Goal: Task Accomplishment & Management: Manage account settings

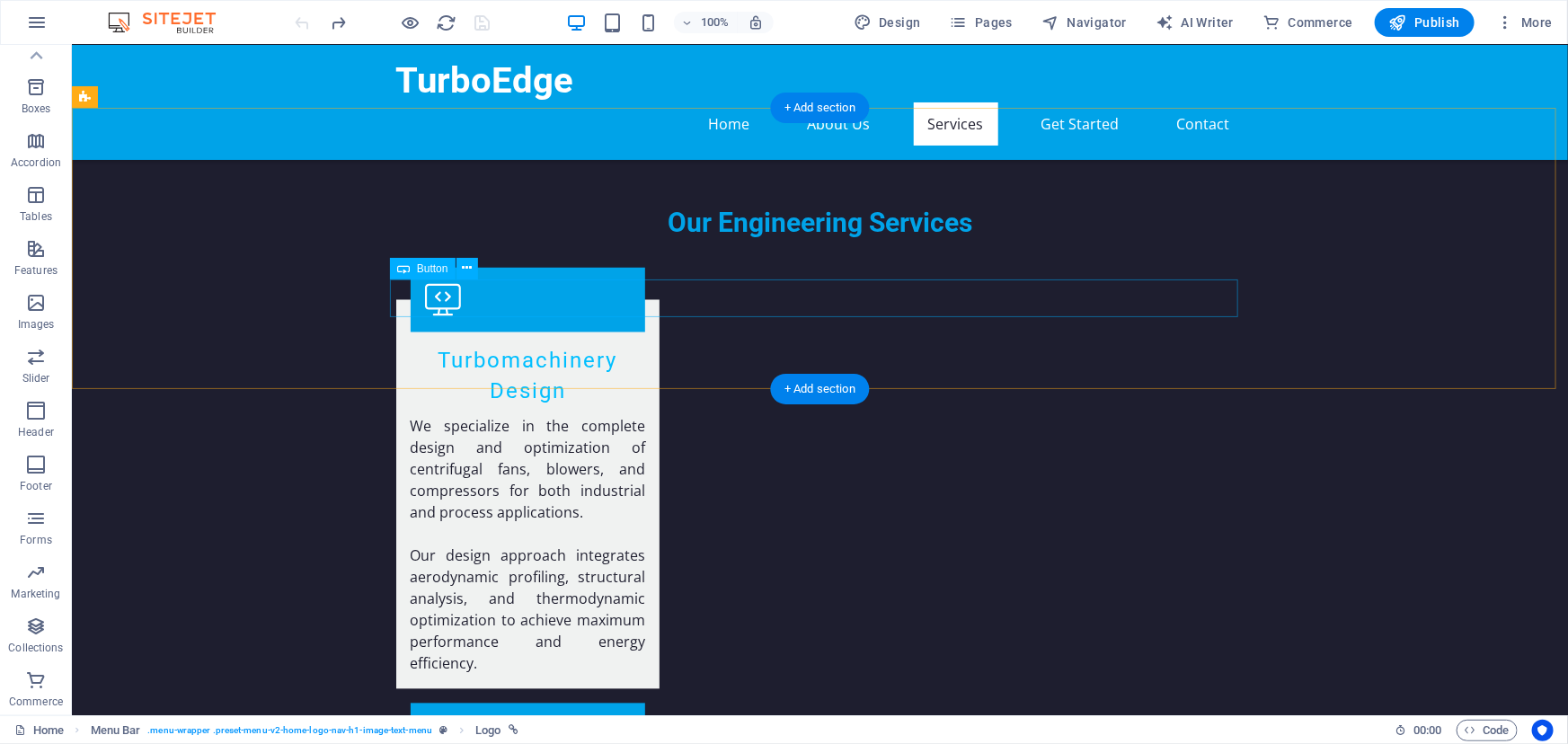
scroll to position [1797, 0]
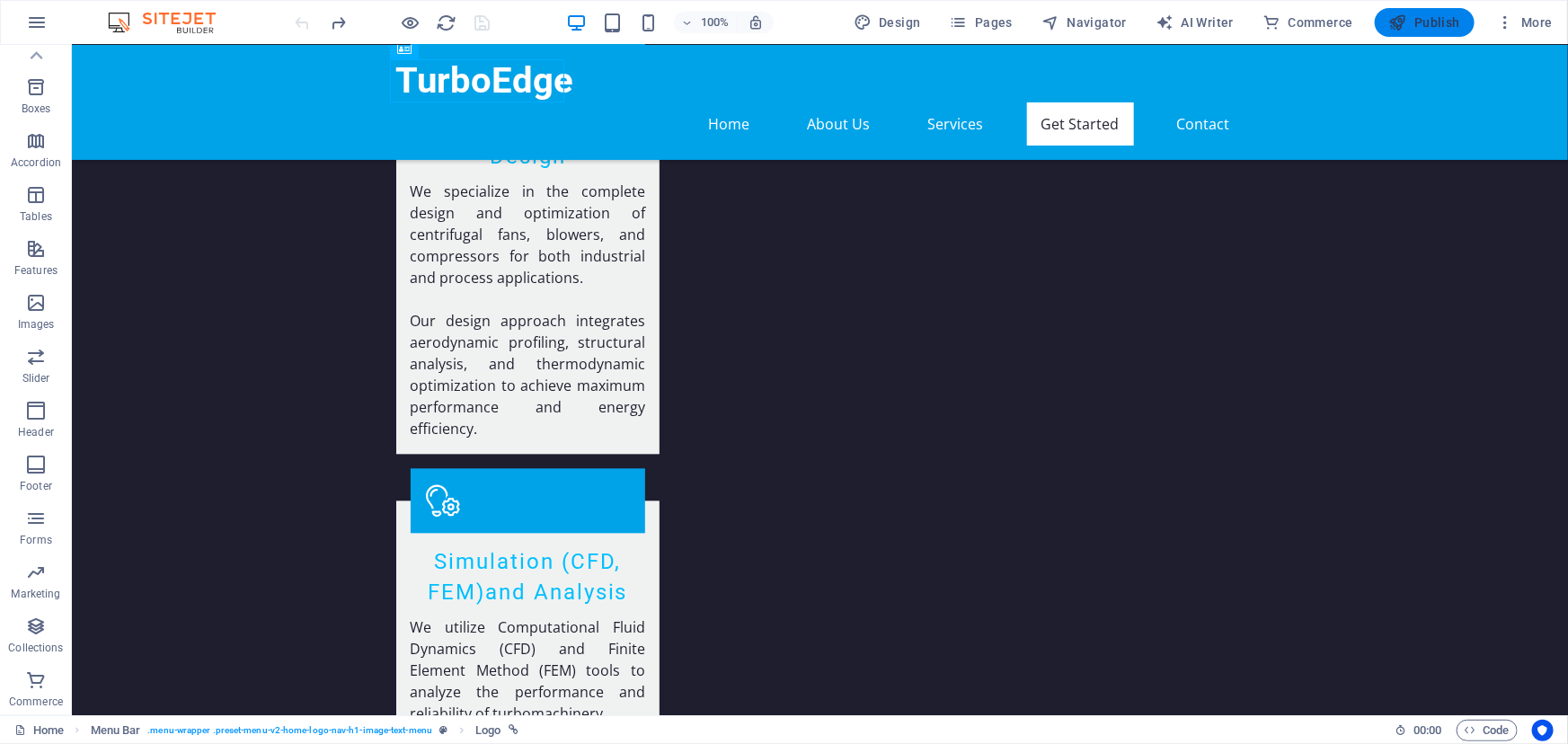
click at [1440, 25] on span "Publish" at bounding box center [1424, 23] width 71 height 18
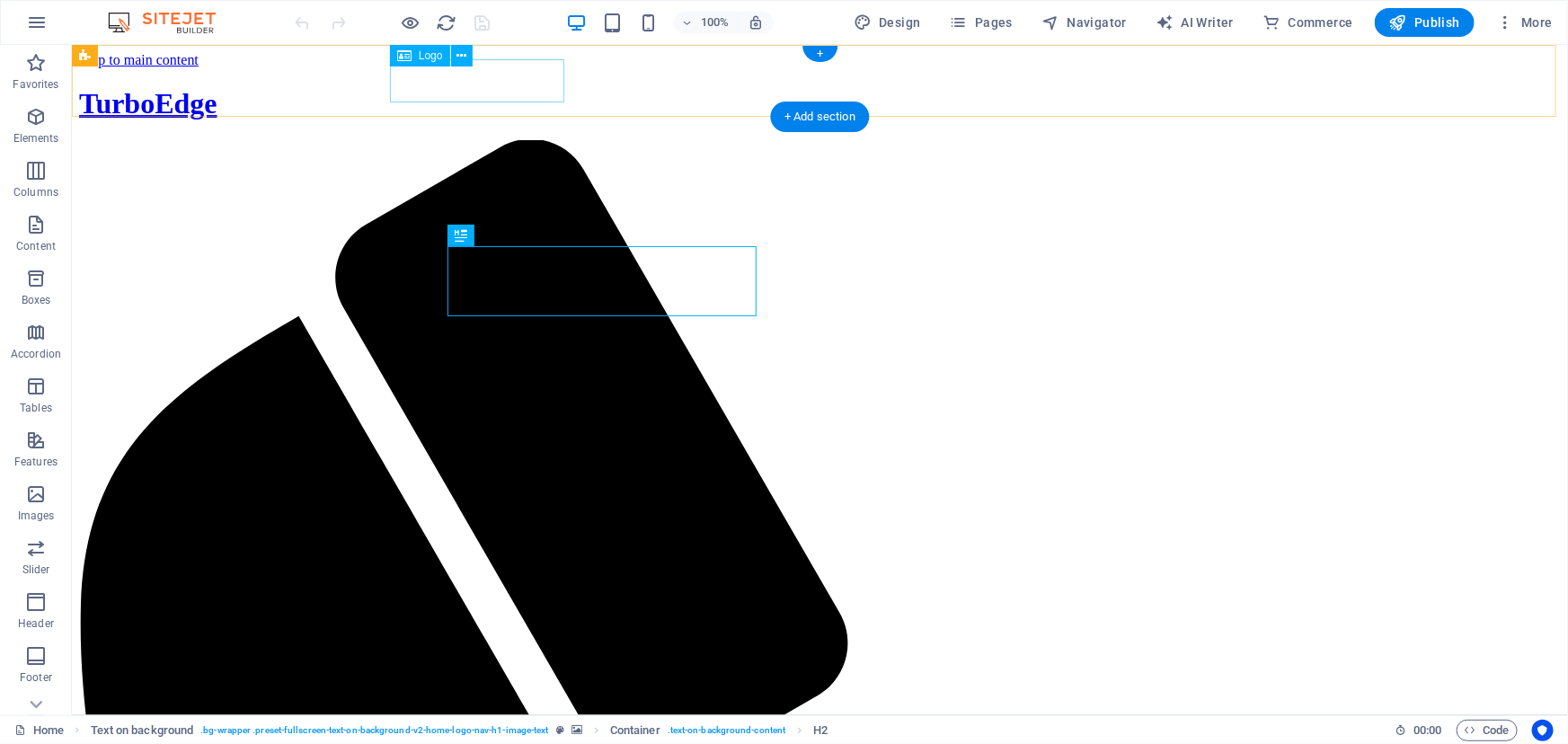
click at [490, 86] on div "TurboEdge" at bounding box center [819, 102] width 1482 height 33
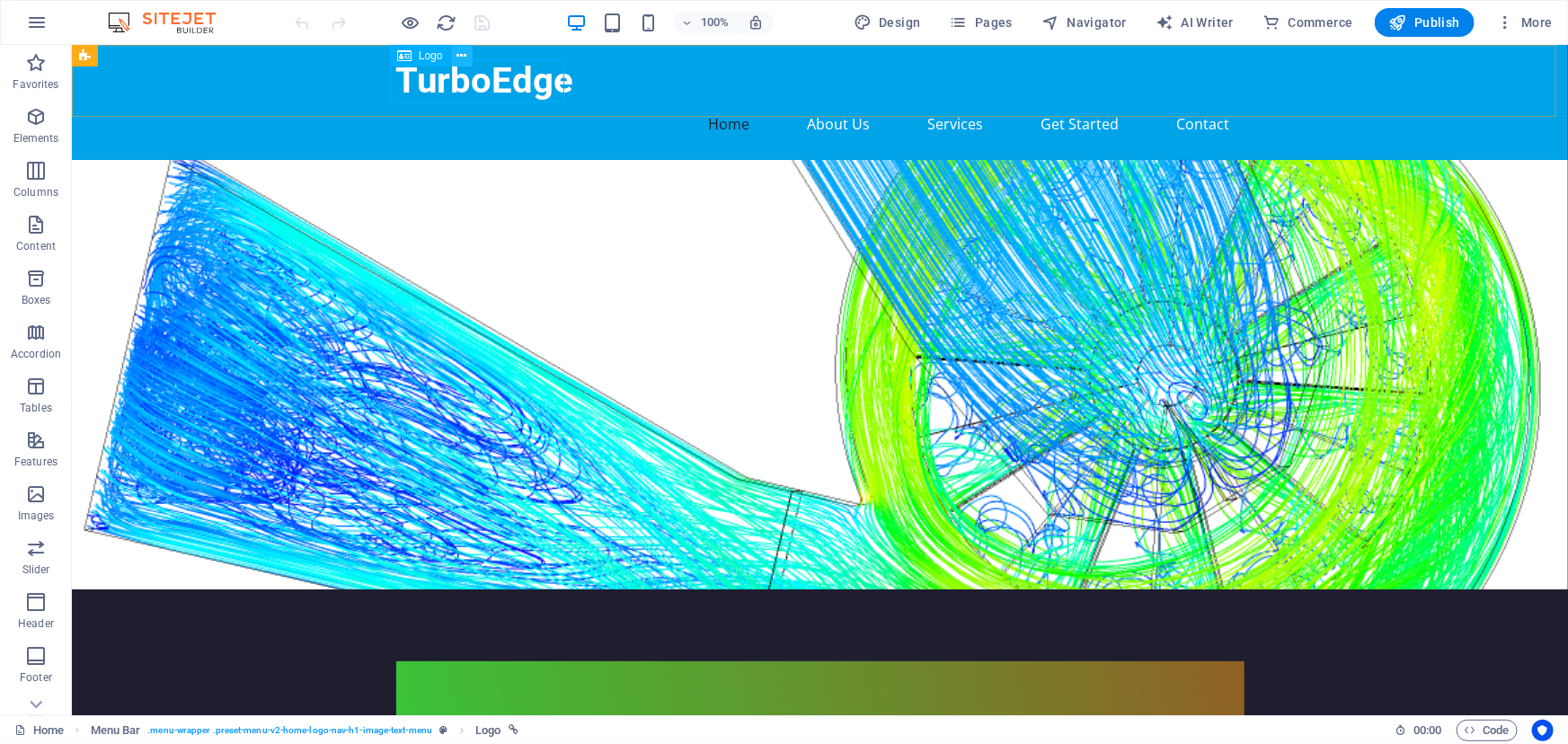
click at [462, 59] on icon at bounding box center [462, 56] width 10 height 19
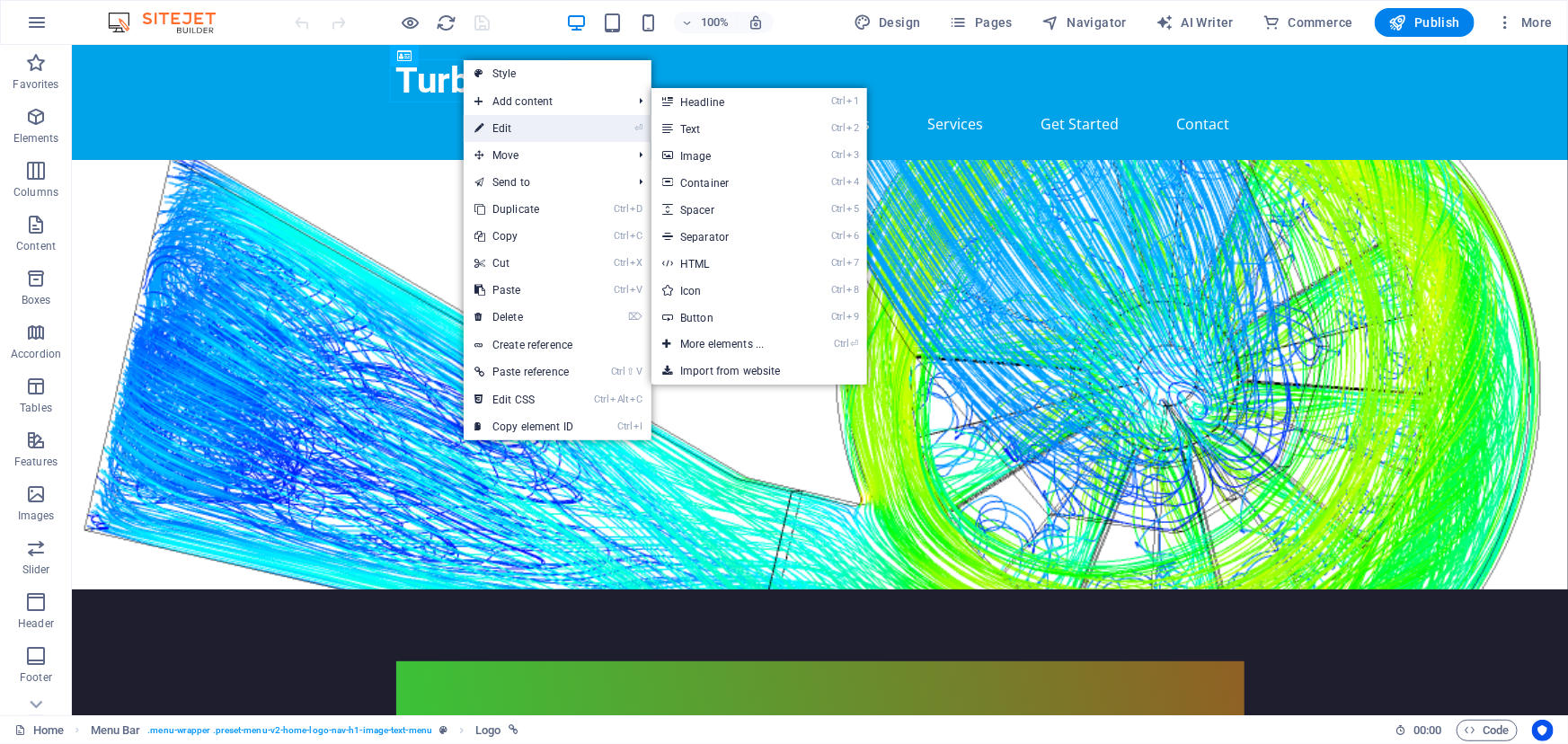
click at [519, 131] on link "⏎ Edit" at bounding box center [524, 128] width 121 height 27
select select
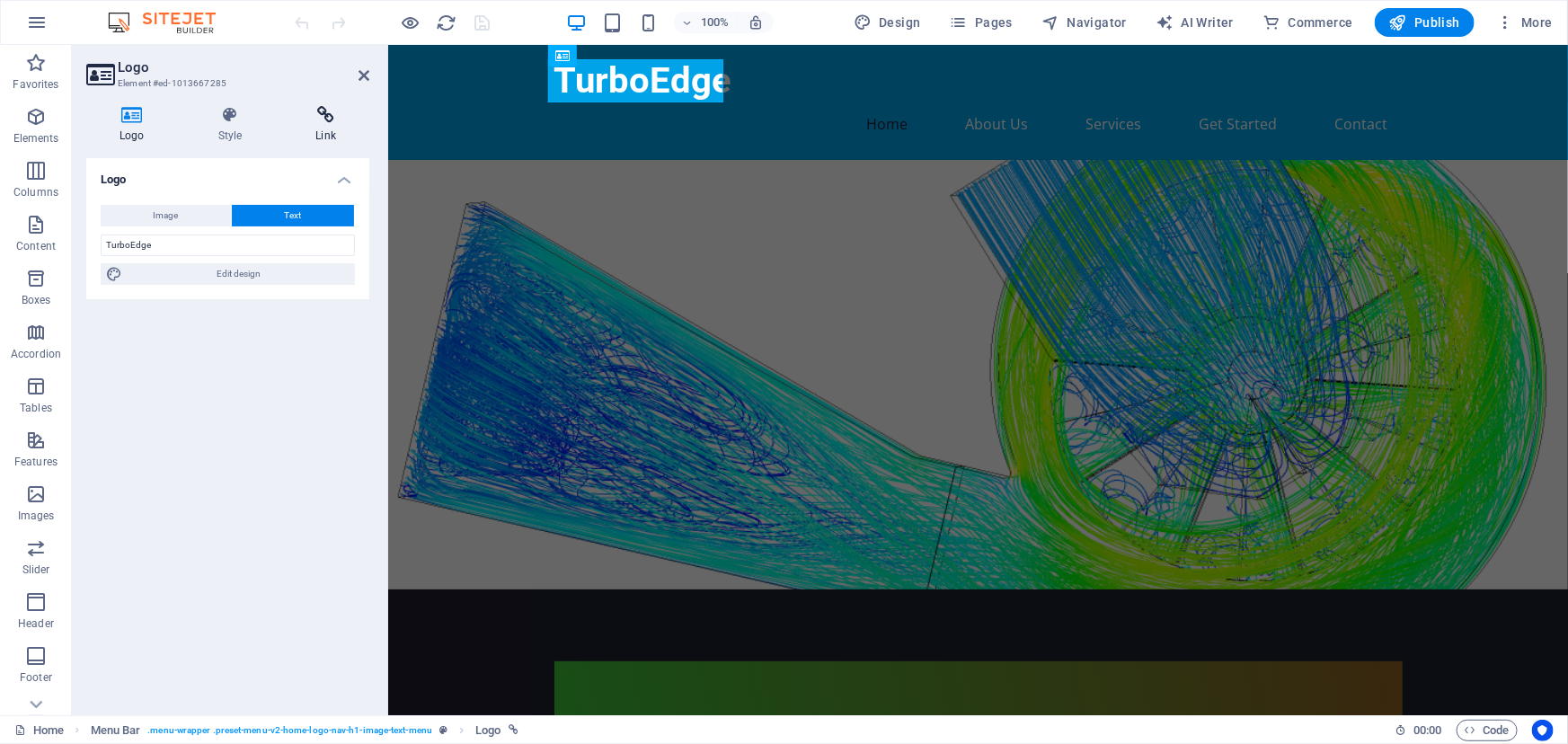
click at [331, 126] on h4 "Link" at bounding box center [325, 125] width 87 height 38
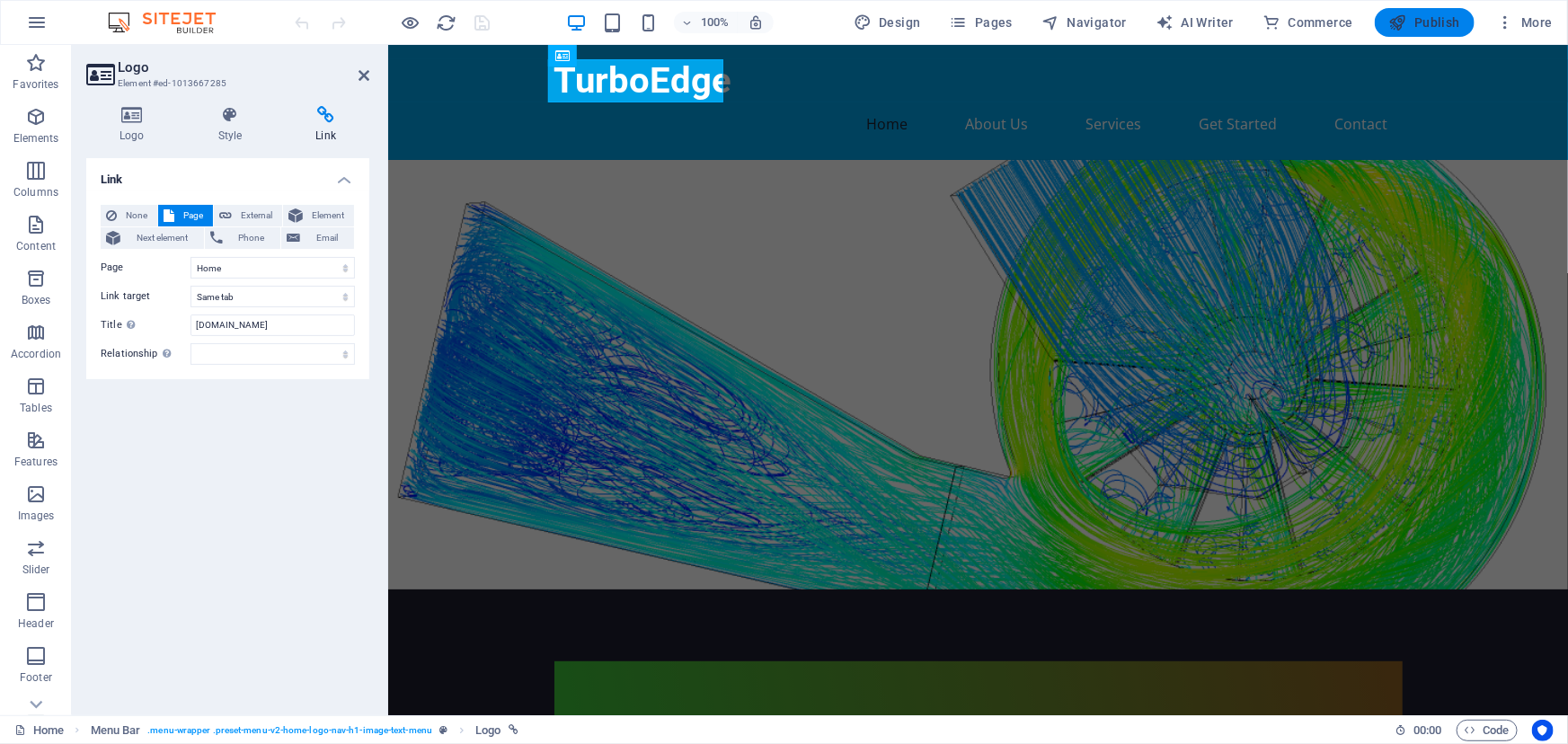
click at [1430, 20] on span "Publish" at bounding box center [1424, 23] width 71 height 18
